Goal: Task Accomplishment & Management: Use online tool/utility

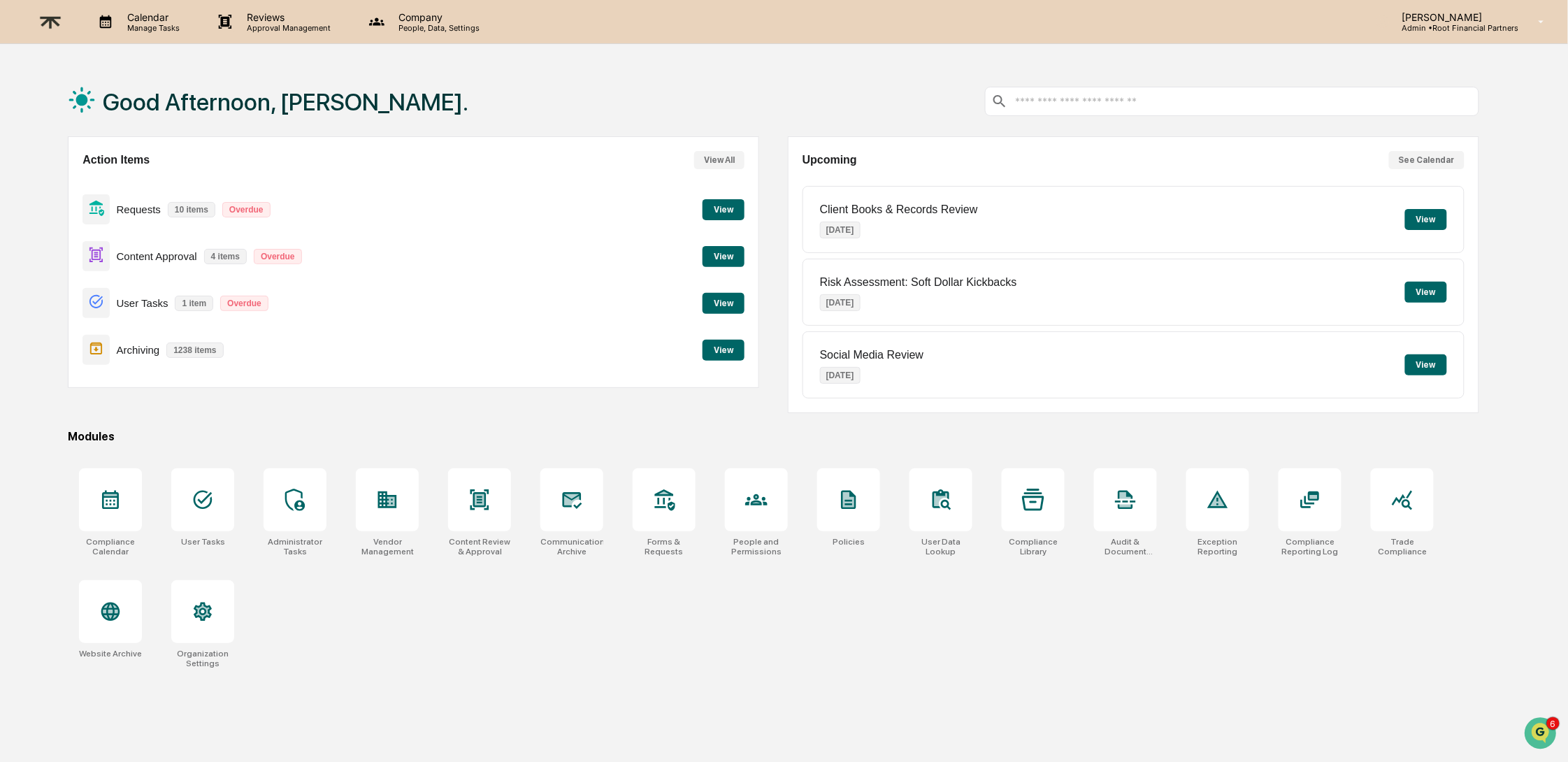
click at [736, 356] on button "View" at bounding box center [724, 350] width 42 height 21
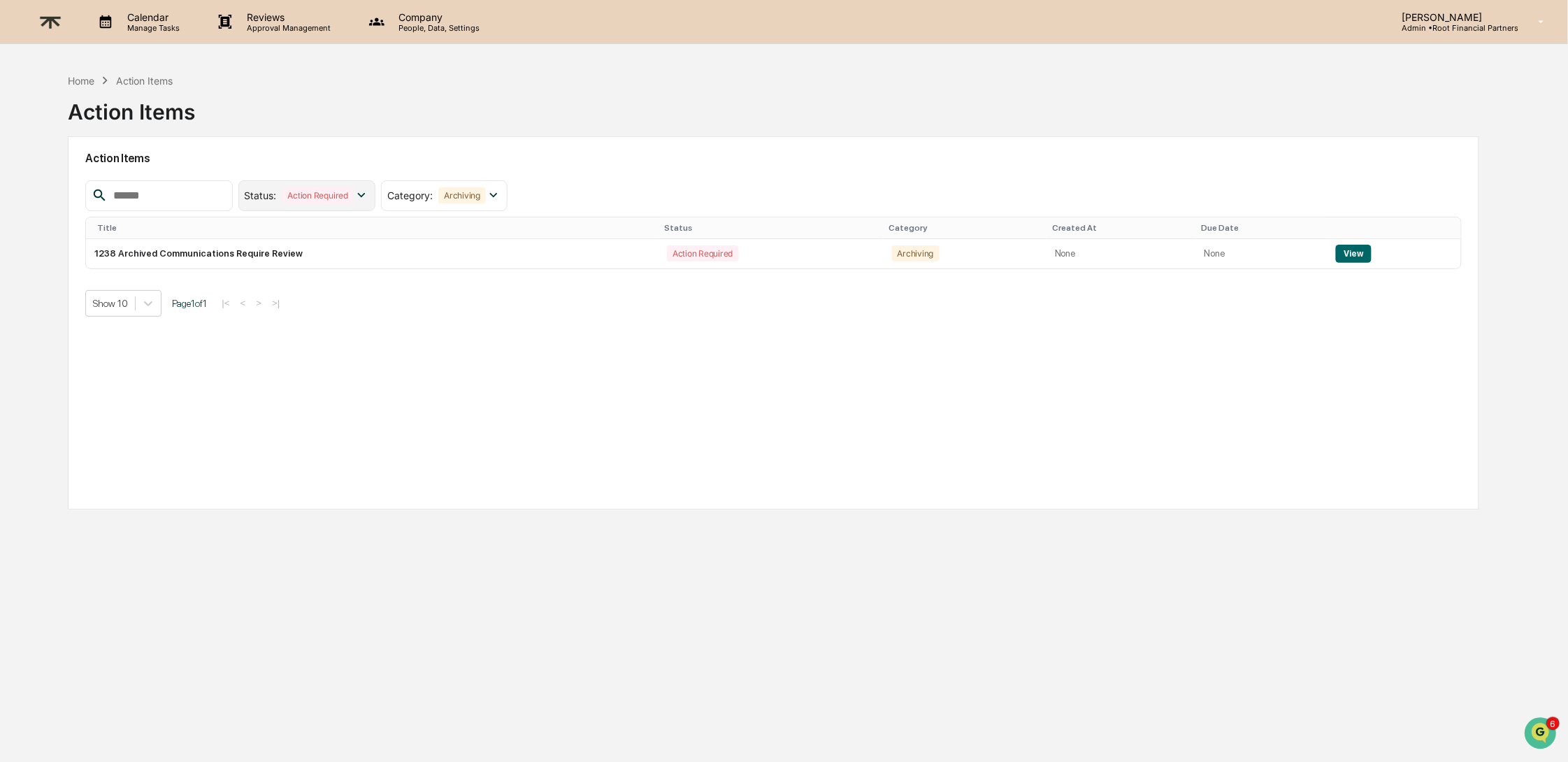
click at [343, 190] on div "Action Required" at bounding box center [318, 195] width 71 height 16
click at [321, 228] on div "Select/Deselect All" at bounding box center [318, 229] width 100 height 11
click at [365, 196] on div "Resolved" at bounding box center [379, 195] width 46 height 16
click at [369, 258] on div "Action Required" at bounding box center [342, 258] width 148 height 16
click at [311, 193] on div "Resolved" at bounding box center [306, 195] width 46 height 16
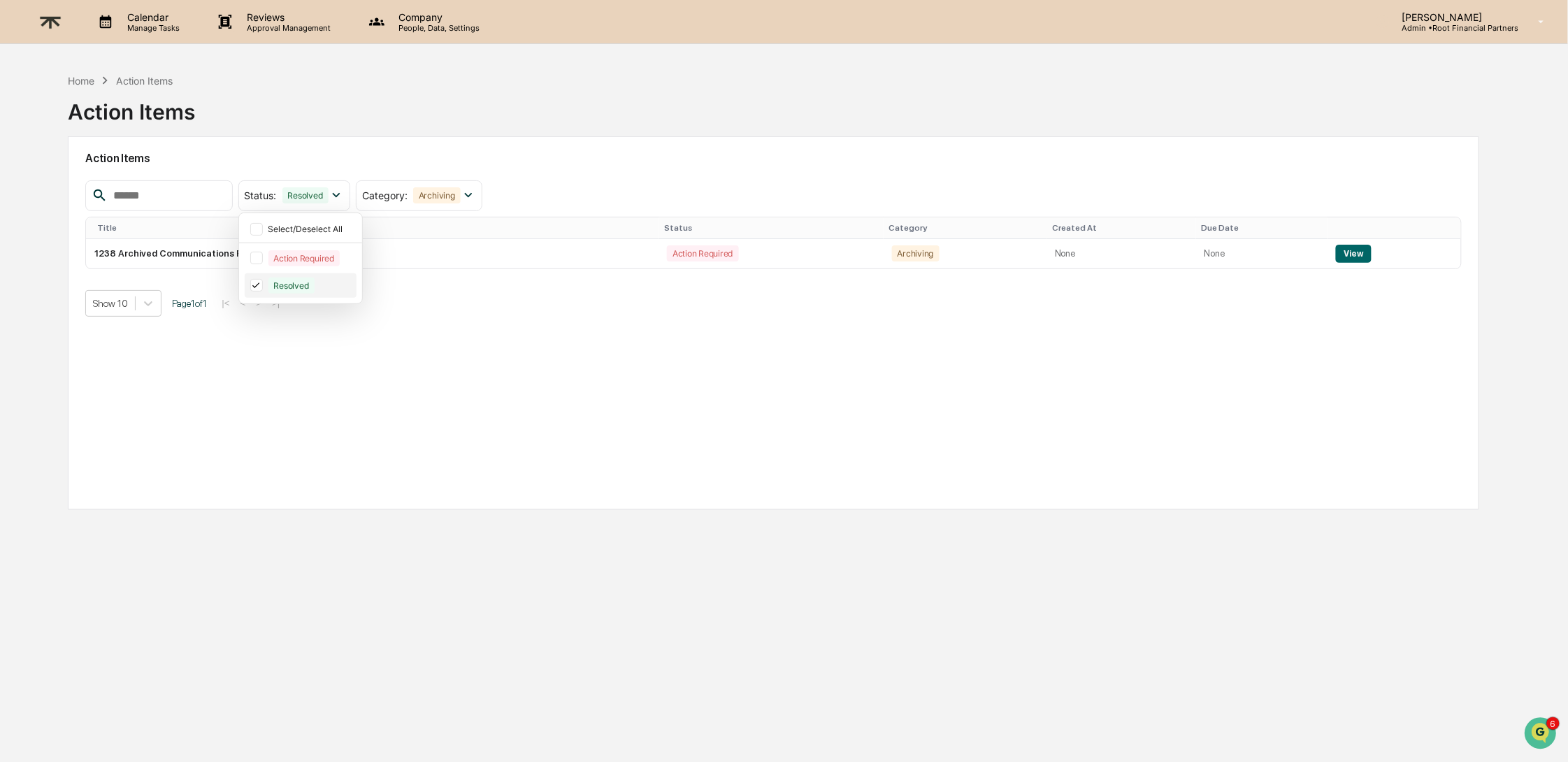
click at [285, 282] on div "Resolved" at bounding box center [291, 285] width 46 height 16
click at [1338, 254] on button "View" at bounding box center [1354, 254] width 36 height 18
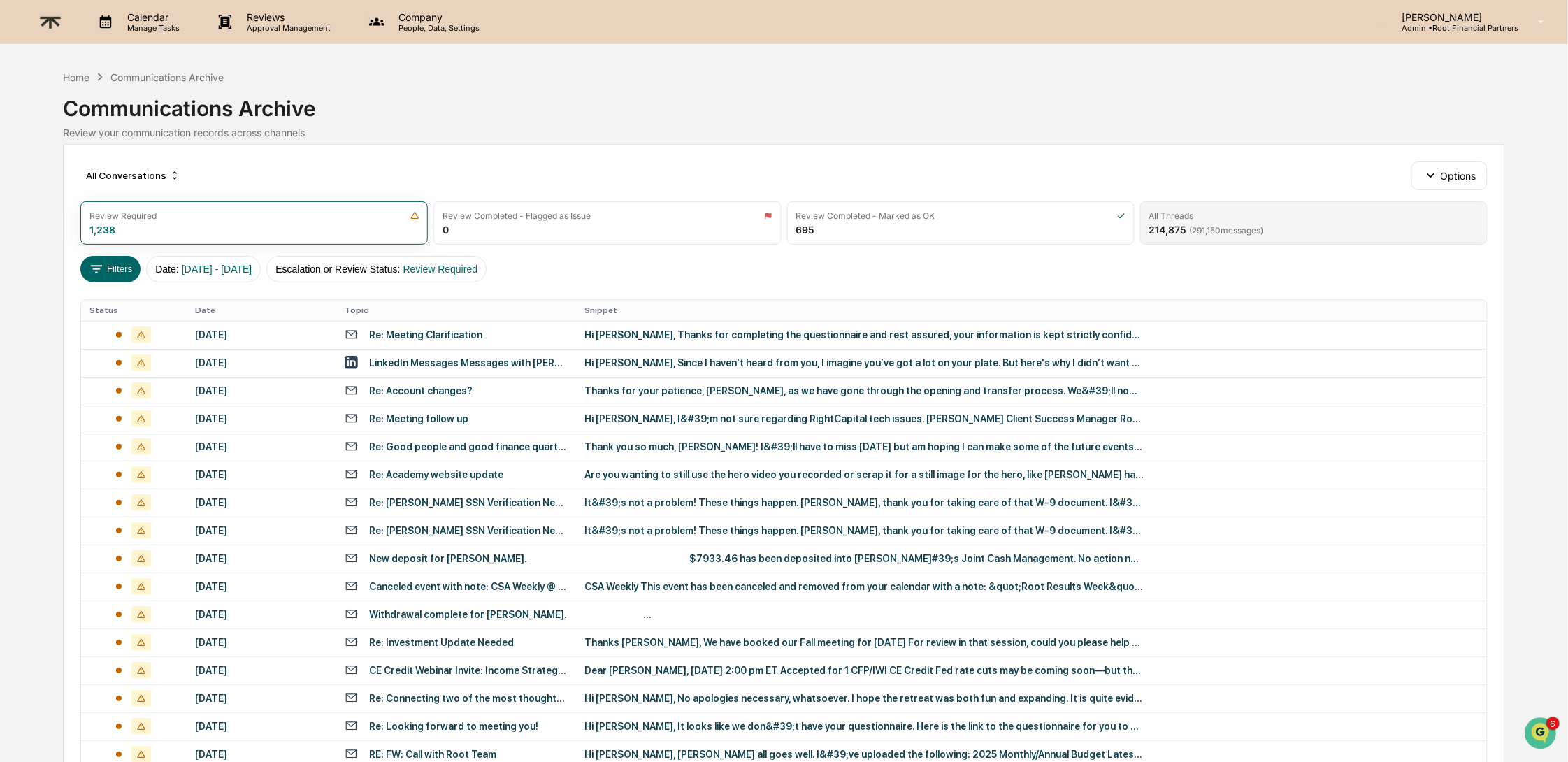
click at [1247, 214] on div "All Threads" at bounding box center [1314, 215] width 330 height 11
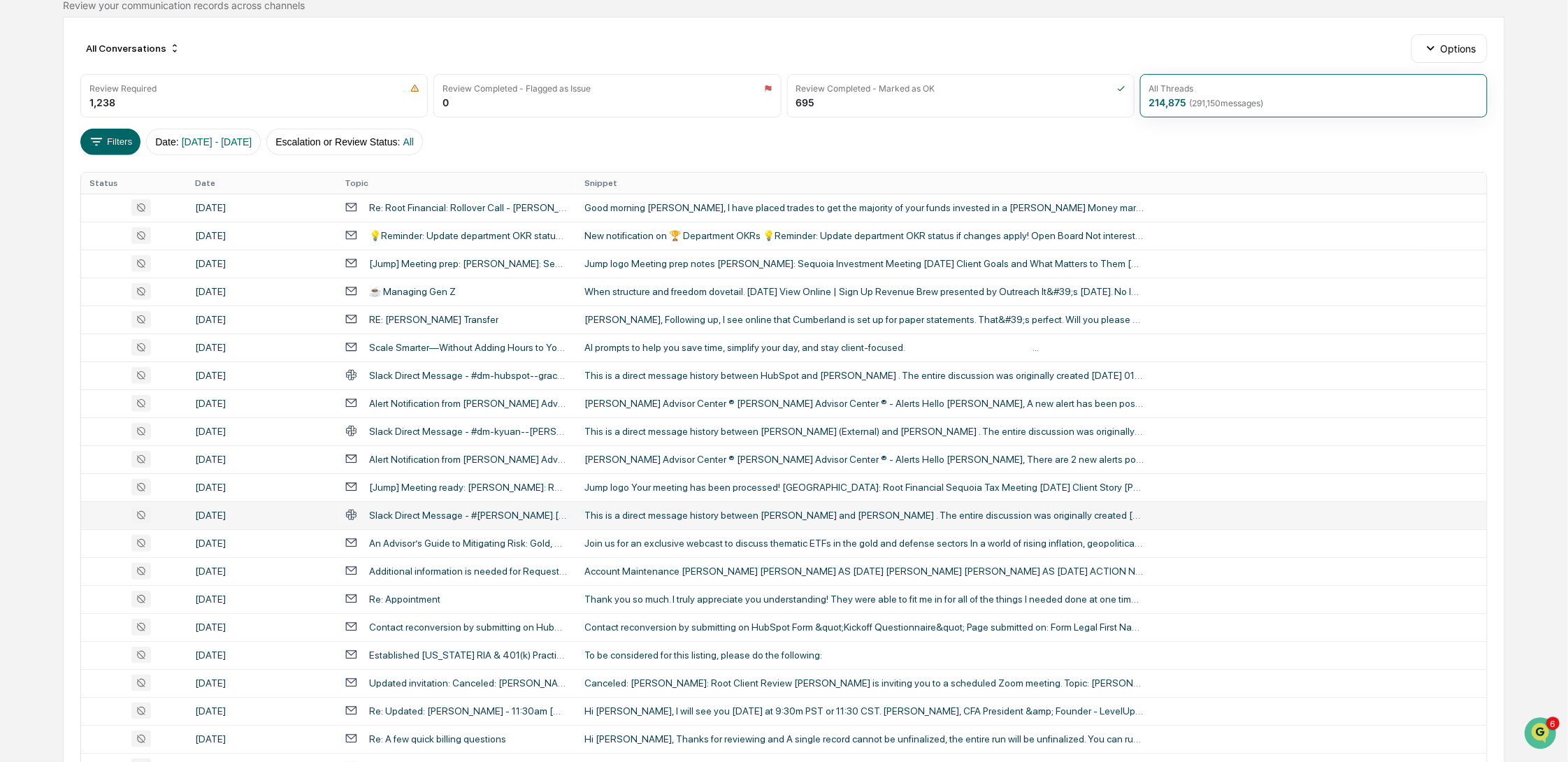
scroll to position [270, 0]
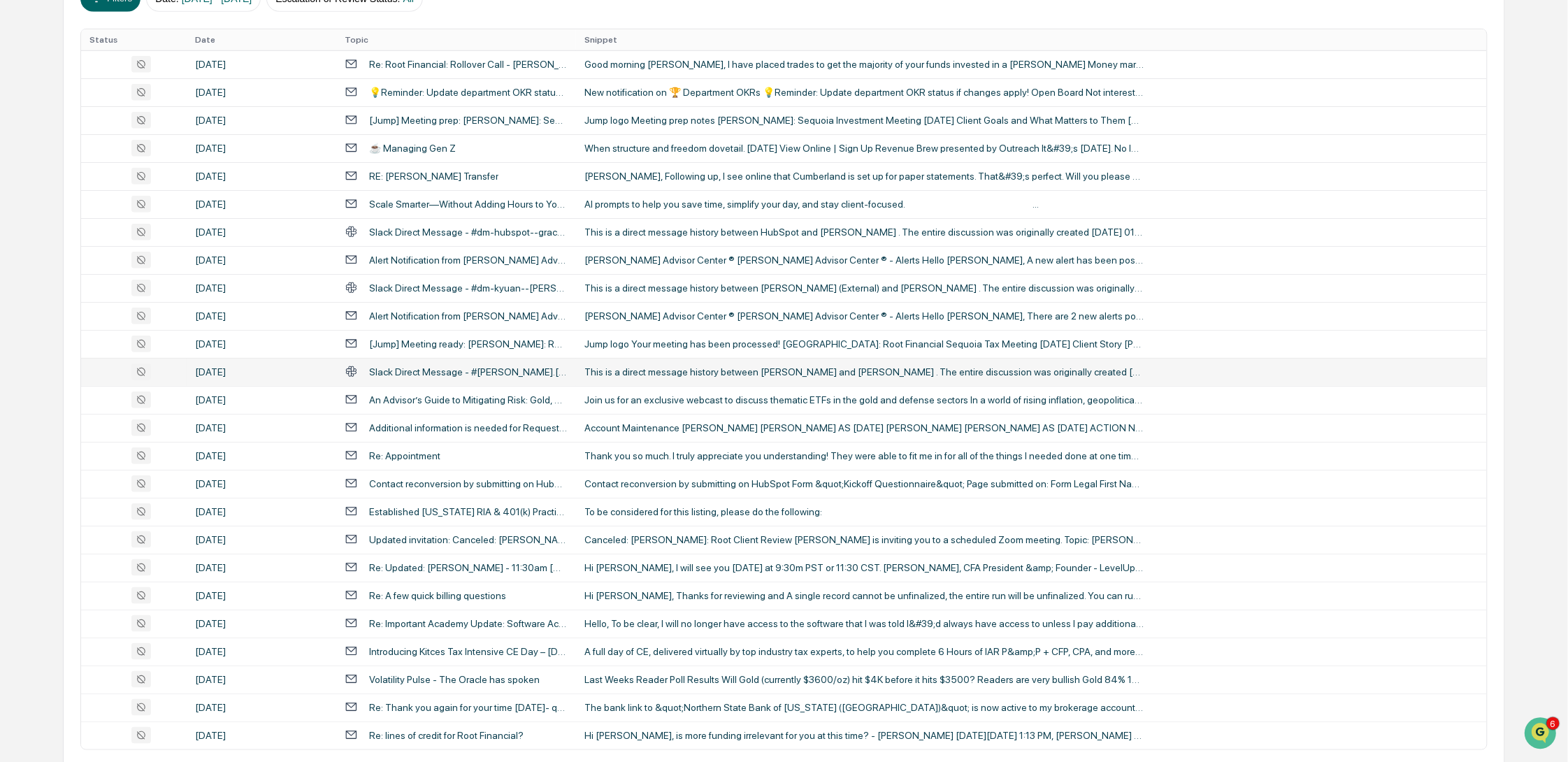
click at [737, 376] on div "This is a direct message history between [PERSON_NAME] and [PERSON_NAME] . The …" at bounding box center [864, 372] width 560 height 12
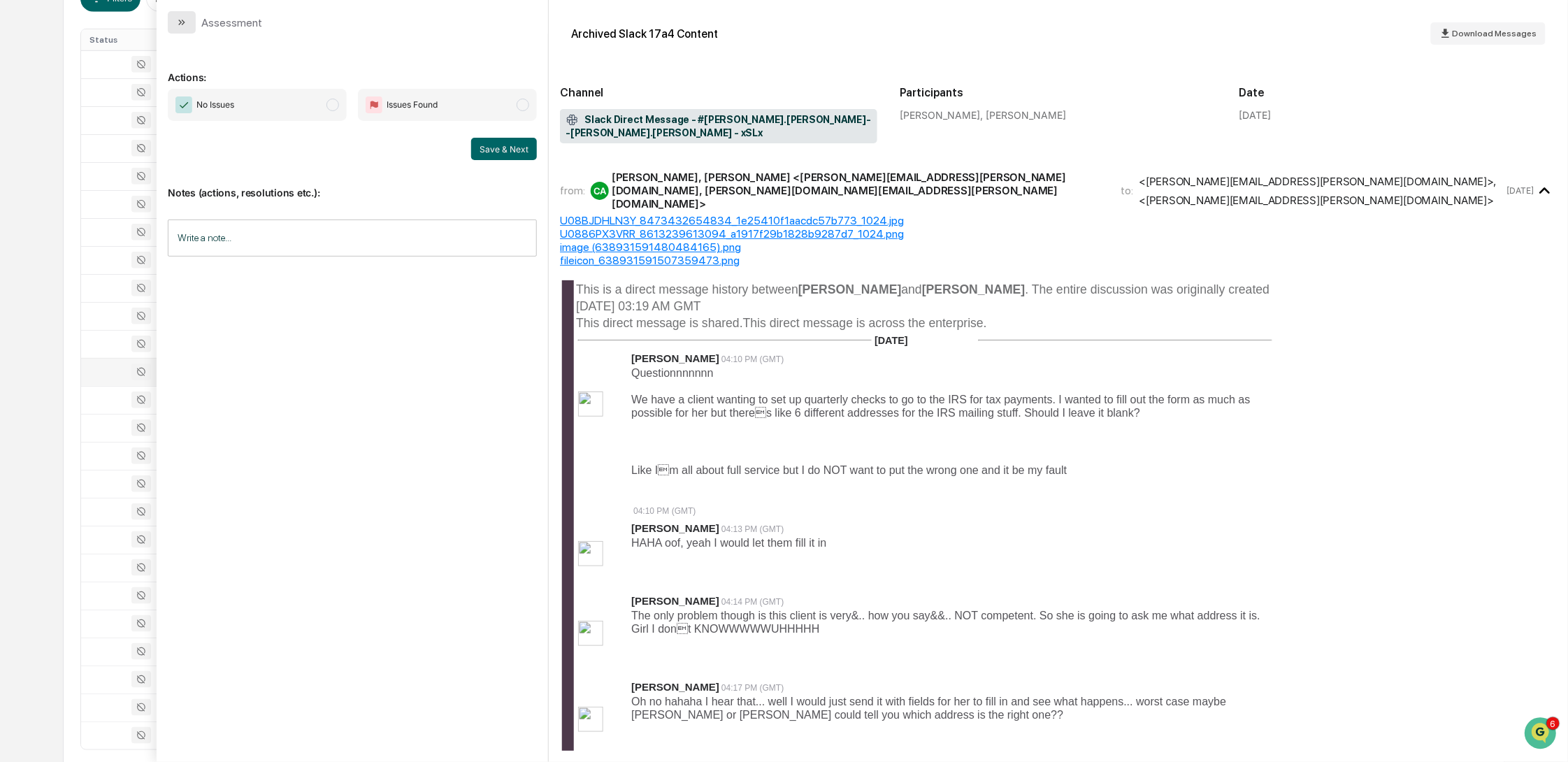
click at [177, 19] on icon "modal" at bounding box center [182, 22] width 12 height 12
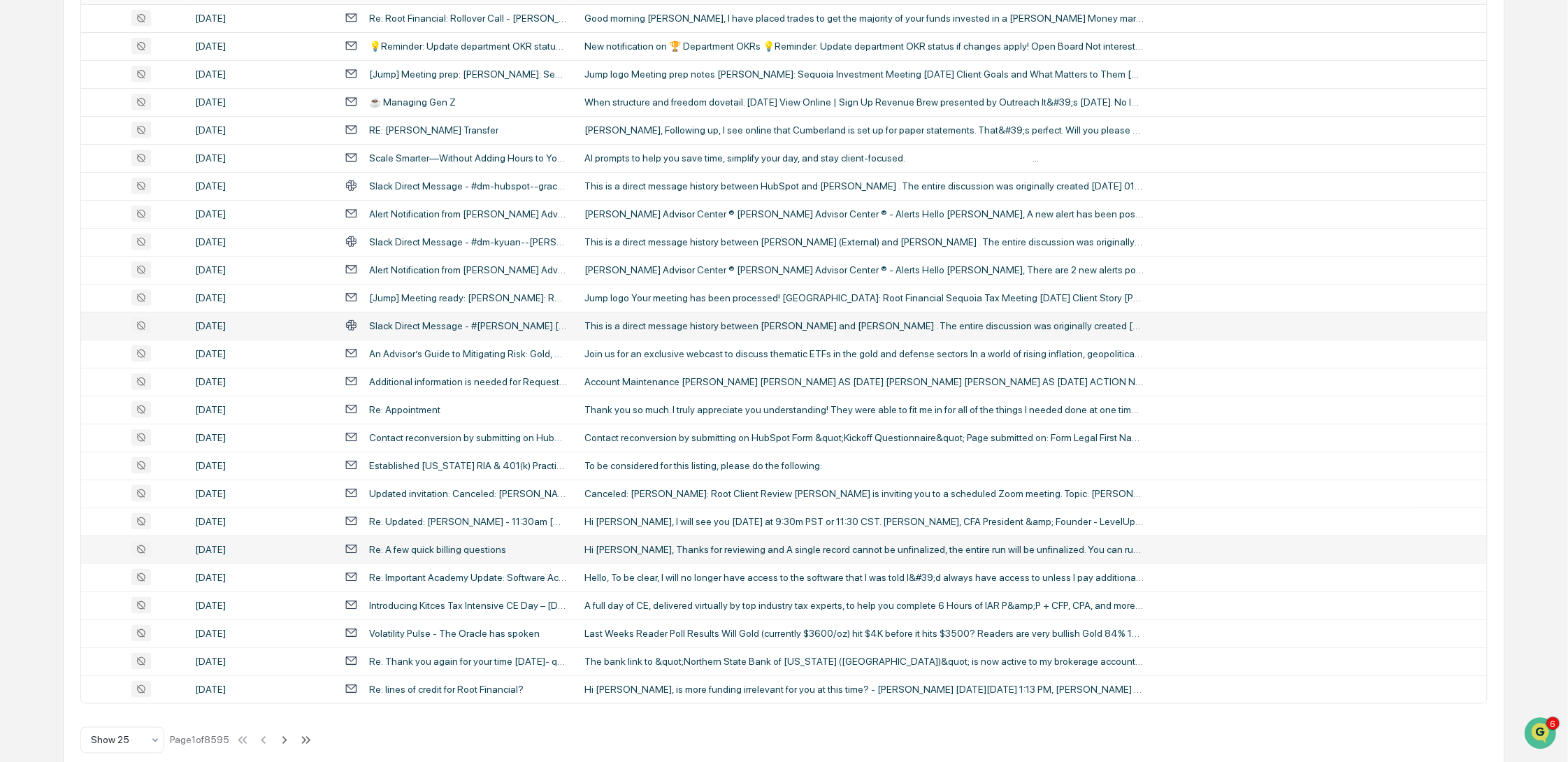
scroll to position [337, 0]
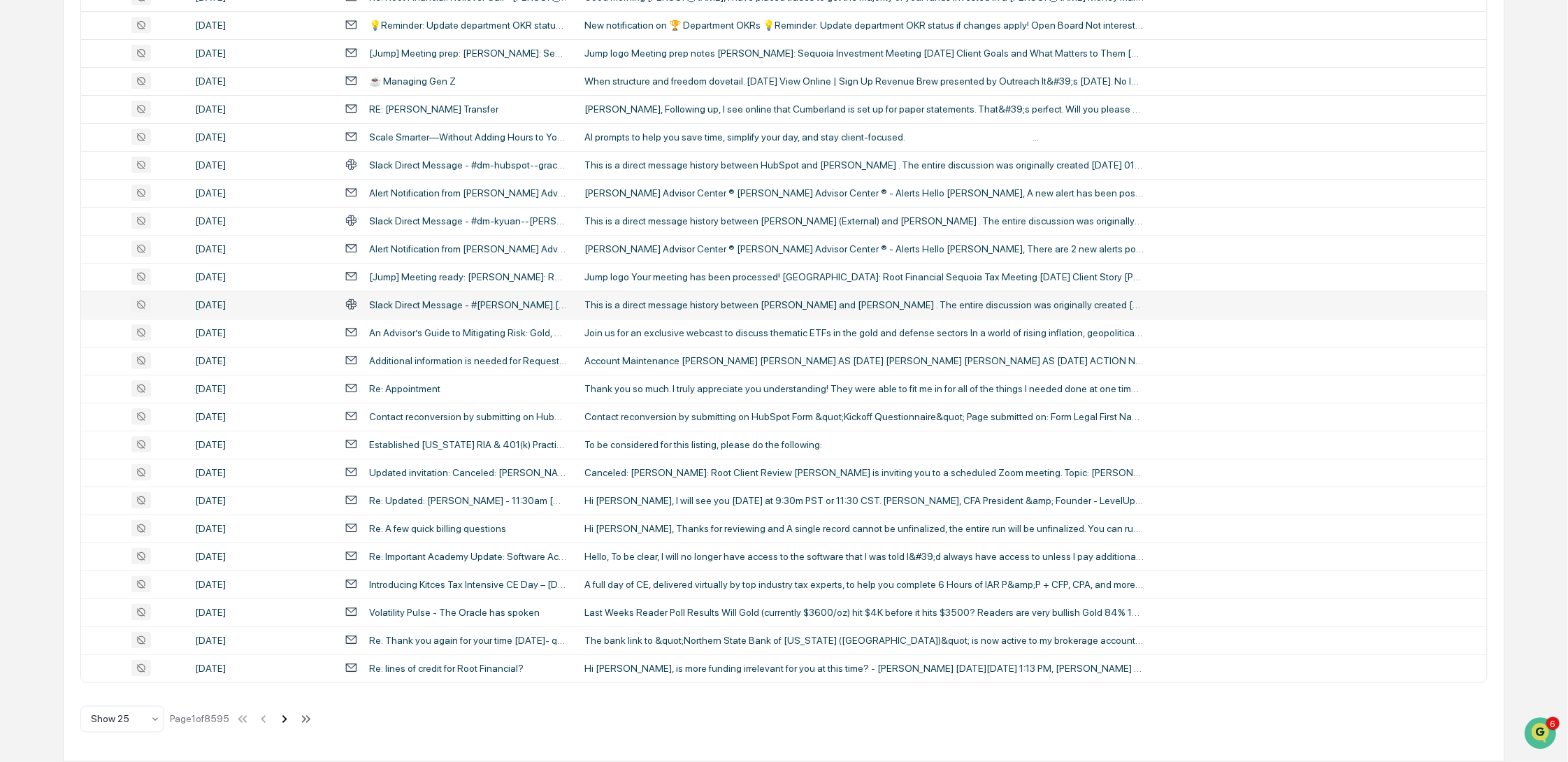
click at [292, 719] on icon at bounding box center [285, 719] width 15 height 15
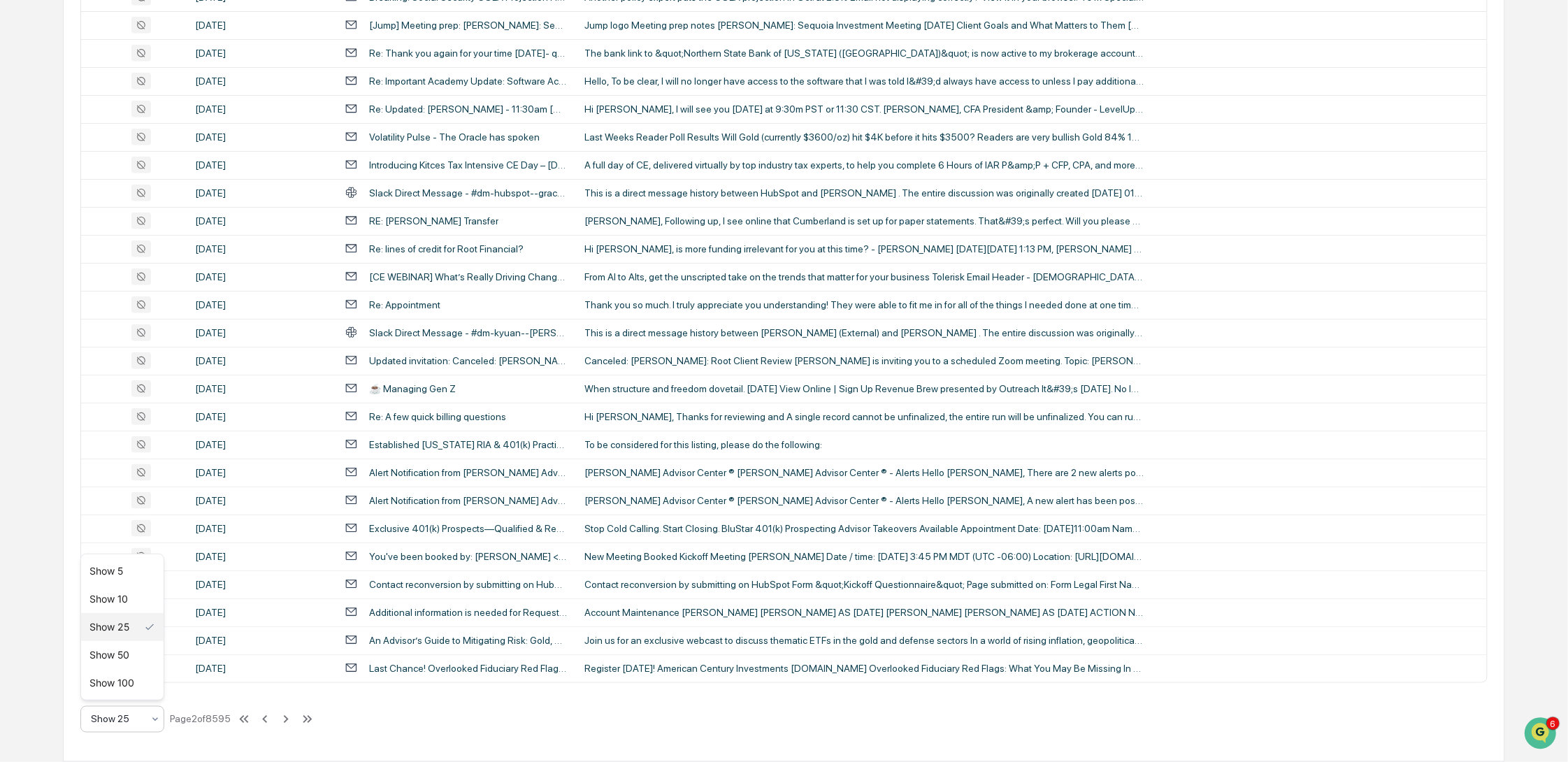
click at [106, 721] on div at bounding box center [117, 719] width 52 height 14
click at [135, 682] on div "Show 100" at bounding box center [122, 682] width 83 height 28
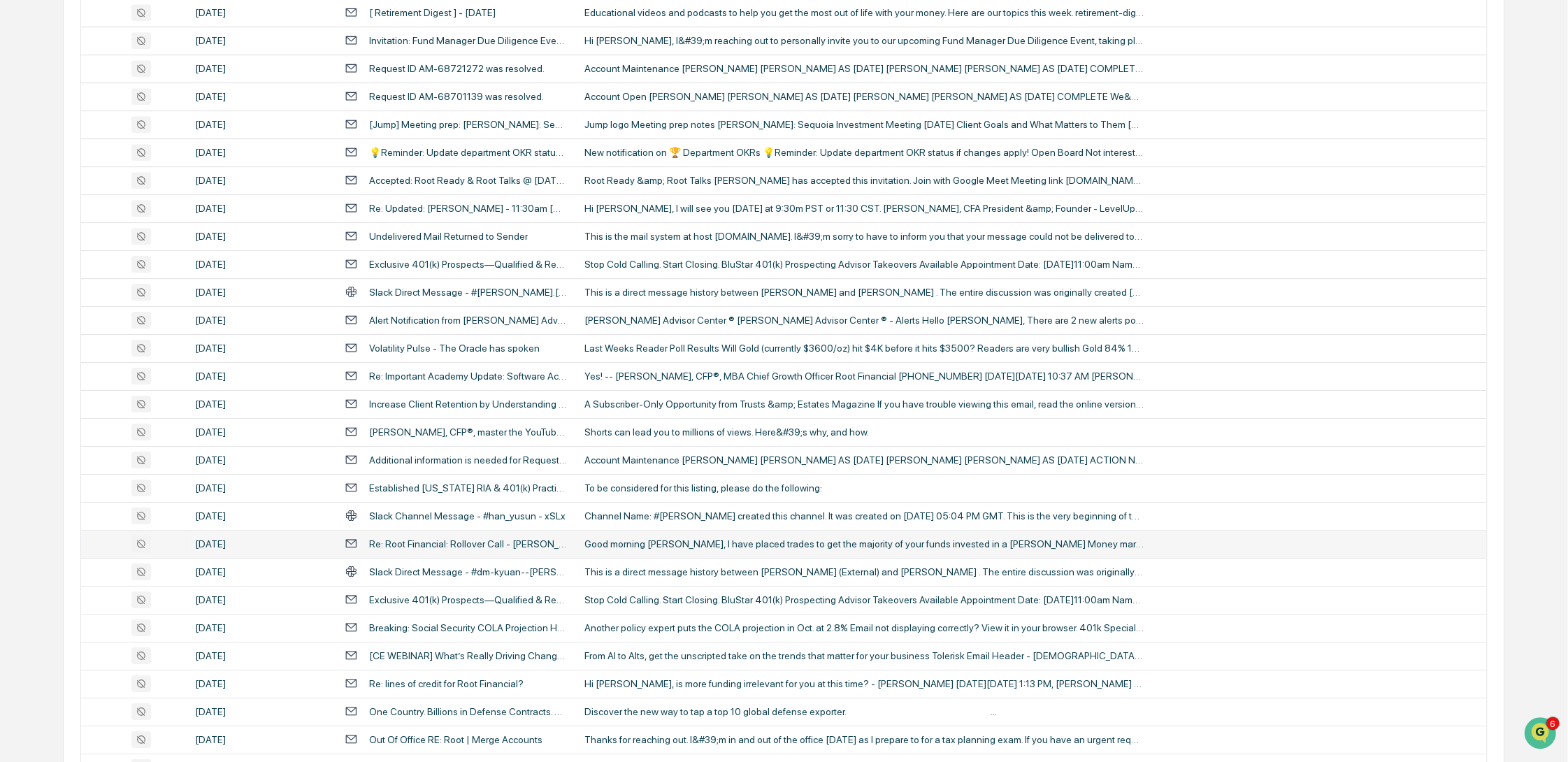
scroll to position [1581, 0]
